Goal: Find contact information: Find contact information

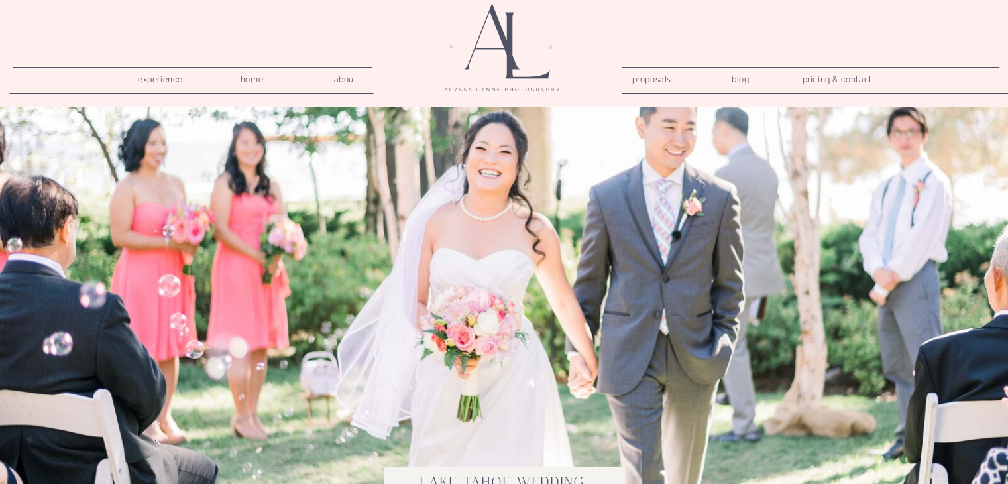
click at [833, 74] on nav "pricing & contact" at bounding box center [837, 80] width 80 height 19
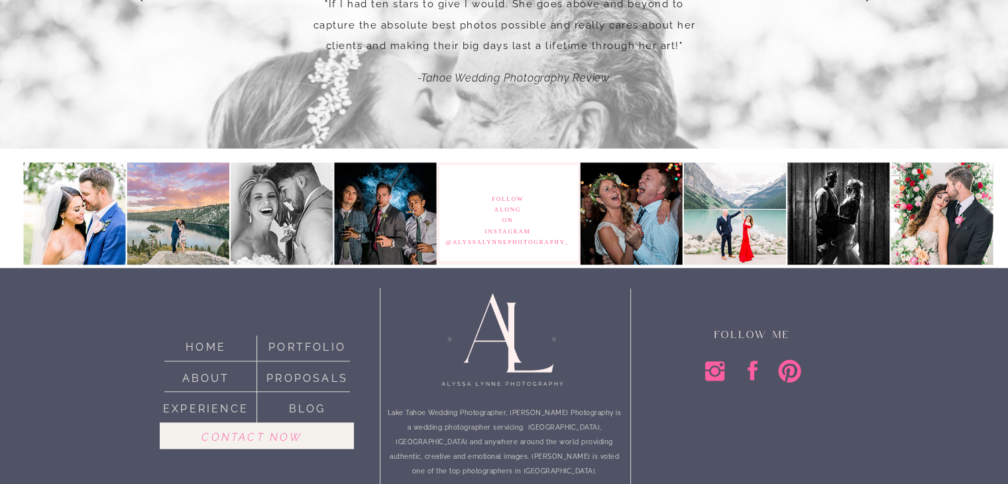
scroll to position [1304, 0]
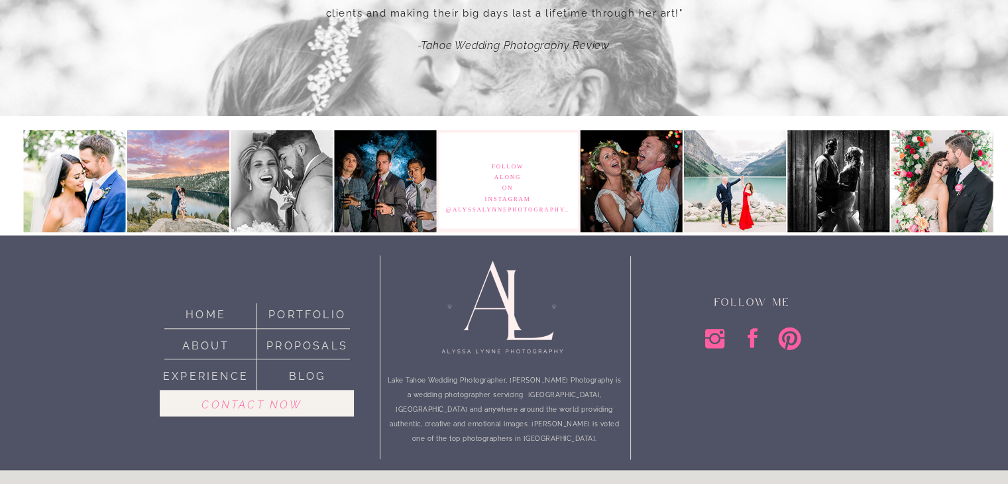
click at [790, 425] on p "Alyssa Lynne Photography alyssalynnephotography.com alyssalynnephotography@gmai…" at bounding box center [767, 395] width 272 height 62
click at [739, 339] on icon at bounding box center [752, 338] width 26 height 26
click at [739, 338] on icon at bounding box center [752, 338] width 26 height 26
